Goal: Find specific page/section: Find specific page/section

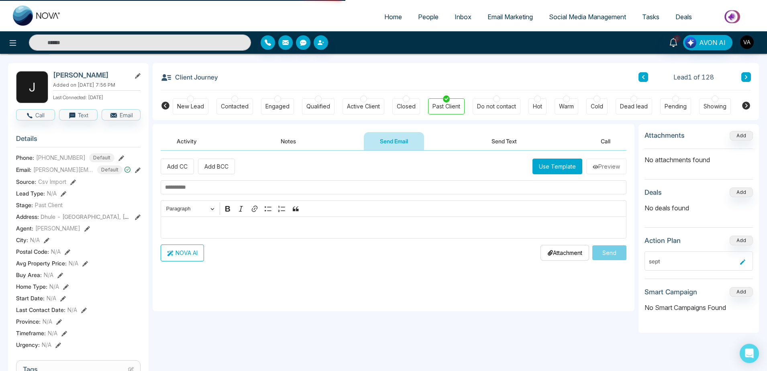
scroll to position [29, 0]
click at [563, 164] on button "Use Template" at bounding box center [558, 167] width 50 height 16
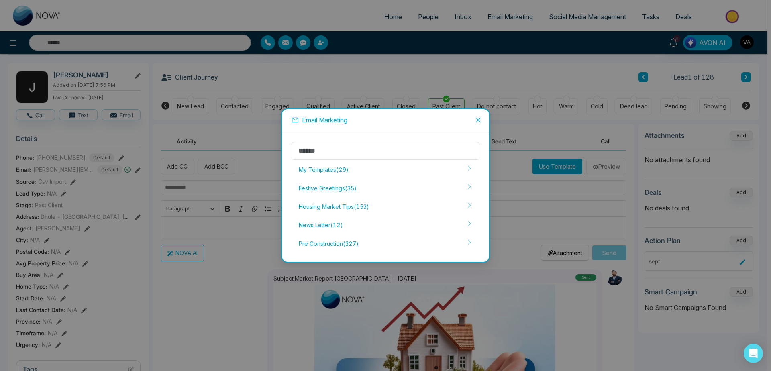
click at [483, 121] on span "Close" at bounding box center [479, 120] width 22 height 22
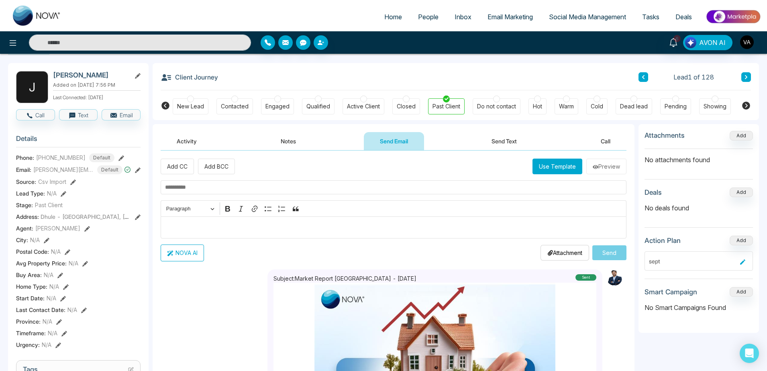
click at [386, 9] on link "Home" at bounding box center [393, 16] width 34 height 15
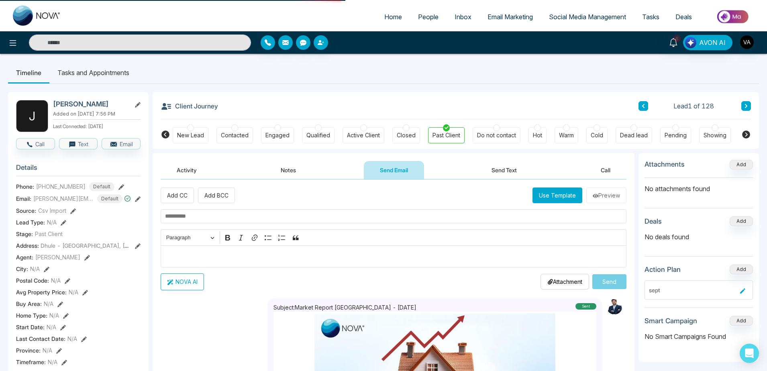
select select "*"
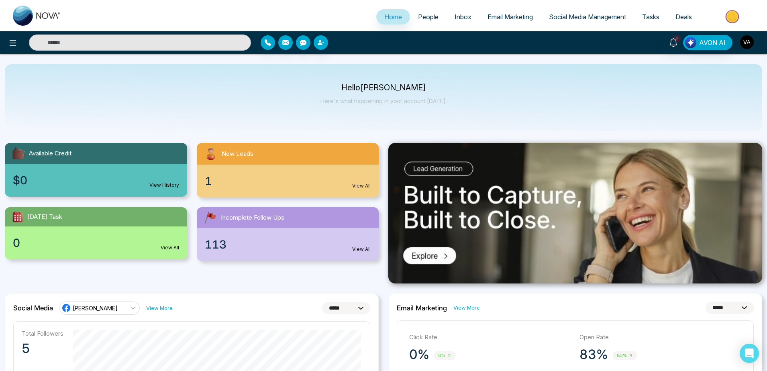
click at [748, 41] on img "button" at bounding box center [747, 42] width 14 height 14
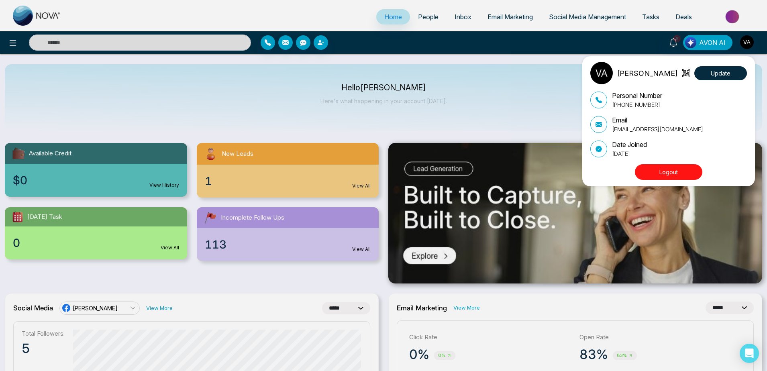
click at [661, 168] on button "Logout" at bounding box center [668, 172] width 67 height 16
